Goal: Information Seeking & Learning: Learn about a topic

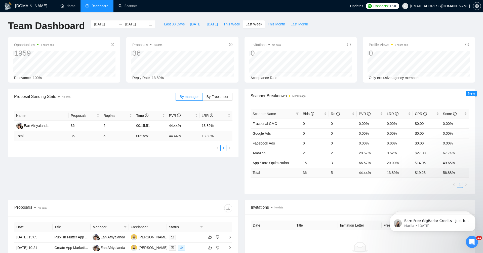
click at [294, 25] on span "Last Month" at bounding box center [299, 24] width 17 height 6
type input "[DATE]"
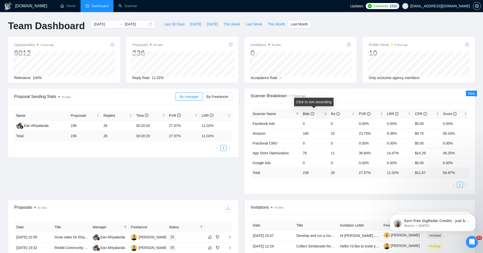
click at [326, 115] on div "Bids" at bounding box center [315, 114] width 24 height 6
click at [325, 113] on div "Bids" at bounding box center [315, 114] width 24 height 6
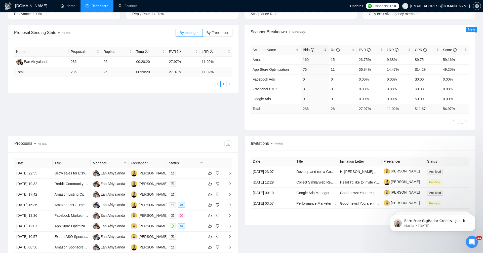
scroll to position [93, 0]
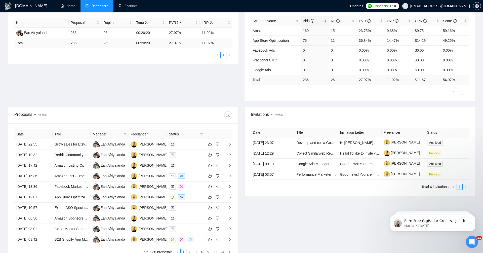
click at [180, 134] on span "Status" at bounding box center [183, 134] width 29 height 6
click at [202, 133] on icon "filter" at bounding box center [201, 134] width 3 height 3
click at [178, 141] on input "checkbox" at bounding box center [179, 143] width 4 height 4
checkbox input "true"
click at [198, 160] on span "OK" at bounding box center [197, 161] width 5 height 6
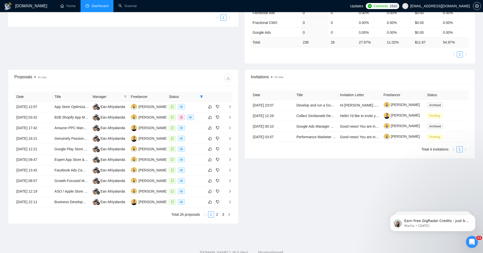
scroll to position [139, 0]
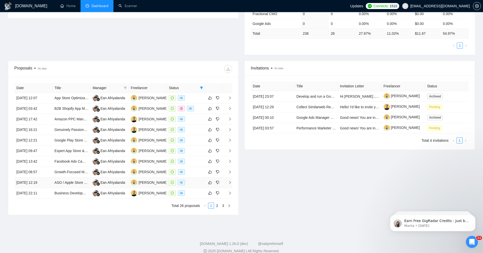
click at [229, 181] on icon "right" at bounding box center [230, 183] width 4 height 4
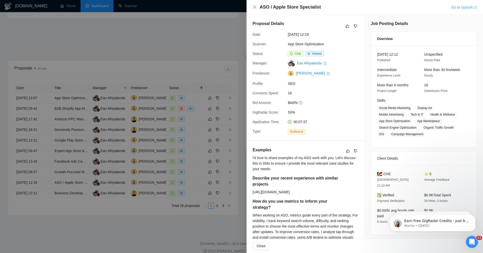
click at [457, 7] on link "Go to Upwork" at bounding box center [465, 7] width 26 height 4
click at [464, 3] on div "ASO / Apple Store Specialist Go to Upwork" at bounding box center [365, 7] width 237 height 15
click at [462, 7] on link "Go to Upwork" at bounding box center [465, 7] width 26 height 4
click at [208, 40] on div at bounding box center [241, 126] width 483 height 253
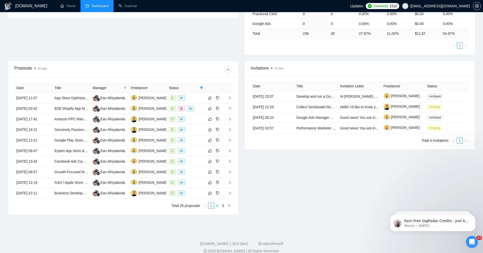
click at [218, 205] on link "2" at bounding box center [217, 206] width 6 height 6
click at [229, 128] on icon "right" at bounding box center [230, 130] width 4 height 4
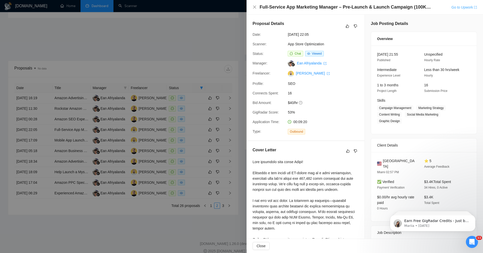
click at [459, 7] on link "Go to Upwork" at bounding box center [465, 7] width 26 height 4
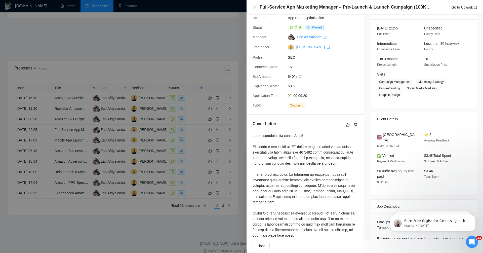
scroll to position [0, 0]
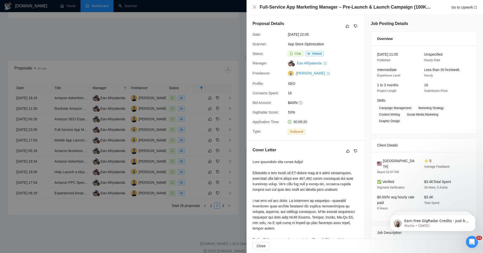
click at [204, 39] on div at bounding box center [241, 126] width 483 height 253
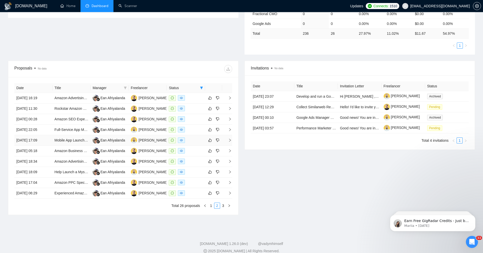
click at [231, 138] on icon "right" at bounding box center [230, 140] width 4 height 4
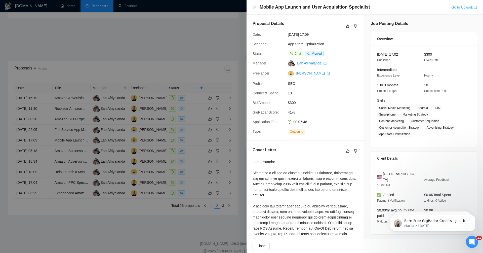
click at [464, 7] on link "Go to Upwork" at bounding box center [465, 7] width 26 height 4
click at [222, 34] on div at bounding box center [241, 126] width 483 height 253
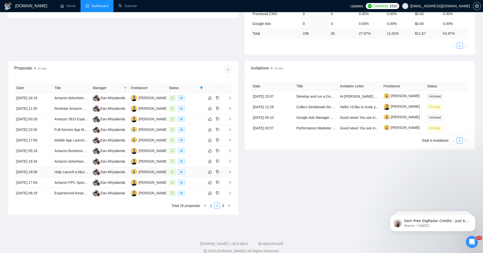
click at [231, 171] on icon "right" at bounding box center [230, 172] width 4 height 4
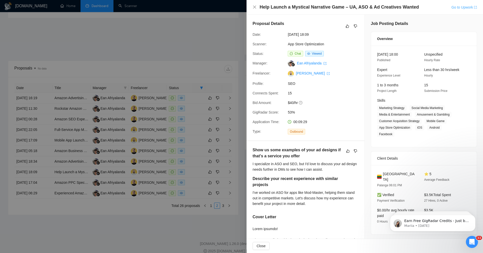
click at [458, 9] on link "Go to Upwork" at bounding box center [465, 7] width 26 height 4
click at [209, 39] on div at bounding box center [241, 126] width 483 height 253
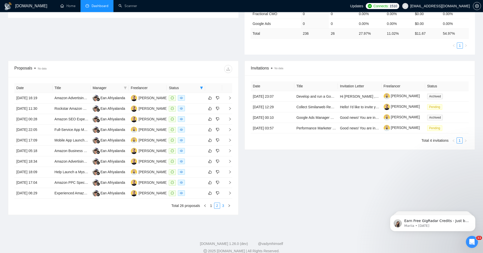
click at [224, 205] on link "3" at bounding box center [224, 206] width 6 height 6
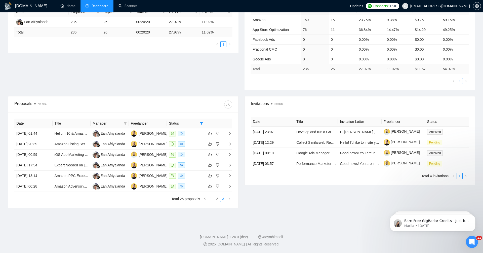
scroll to position [102, 0]
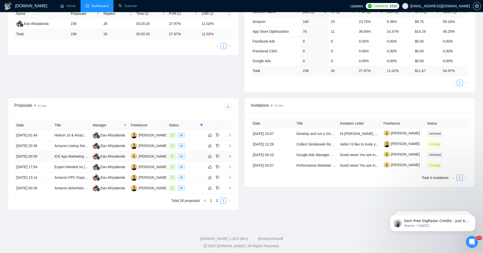
click at [231, 155] on icon "right" at bounding box center [230, 156] width 2 height 3
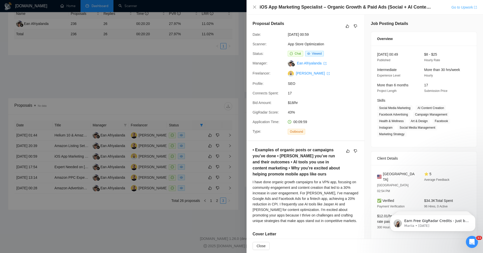
click at [463, 7] on link "Go to Upwork" at bounding box center [465, 7] width 26 height 4
click at [214, 66] on div at bounding box center [241, 126] width 483 height 253
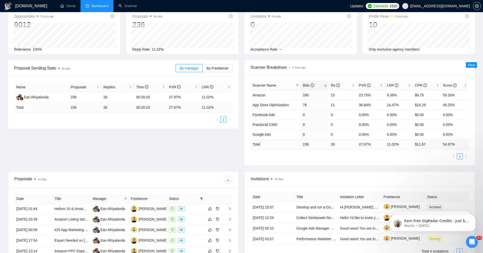
scroll to position [0, 0]
